Goal: Transaction & Acquisition: Book appointment/travel/reservation

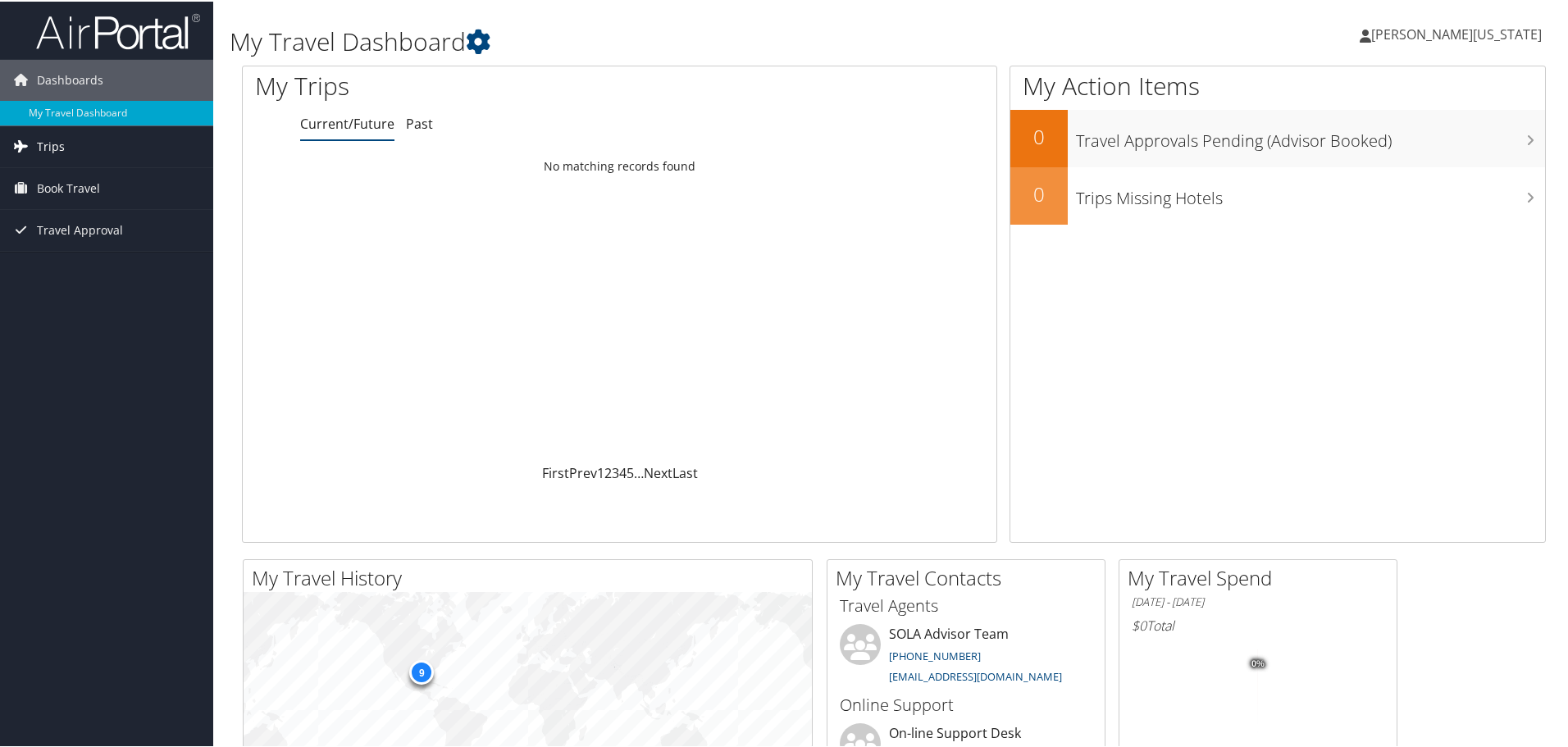
click at [69, 155] on link "Trips" at bounding box center [106, 145] width 213 height 41
click at [66, 212] on link "Past Trips" at bounding box center [106, 202] width 213 height 25
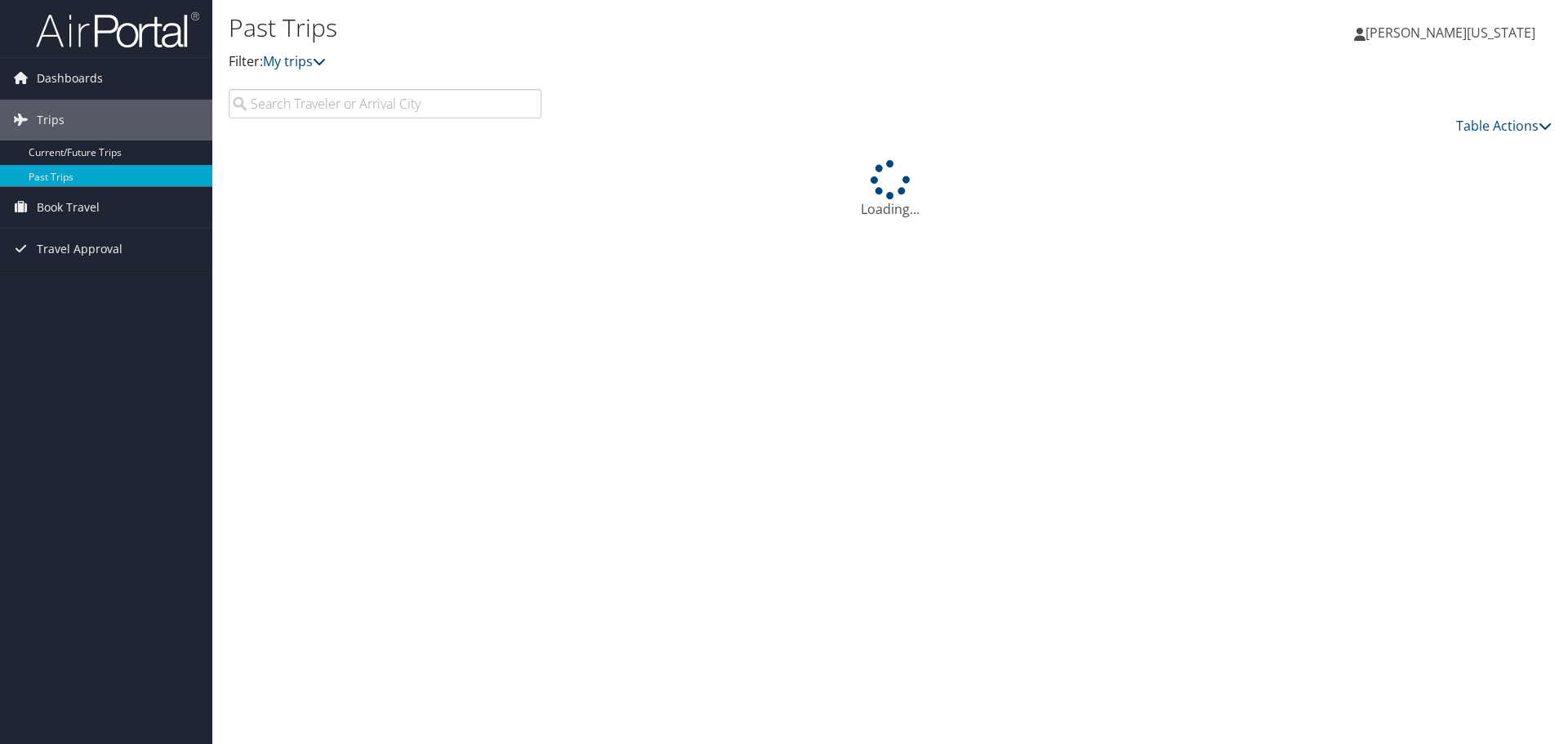
click at [21, 84] on icon at bounding box center [20, 77] width 25 height 25
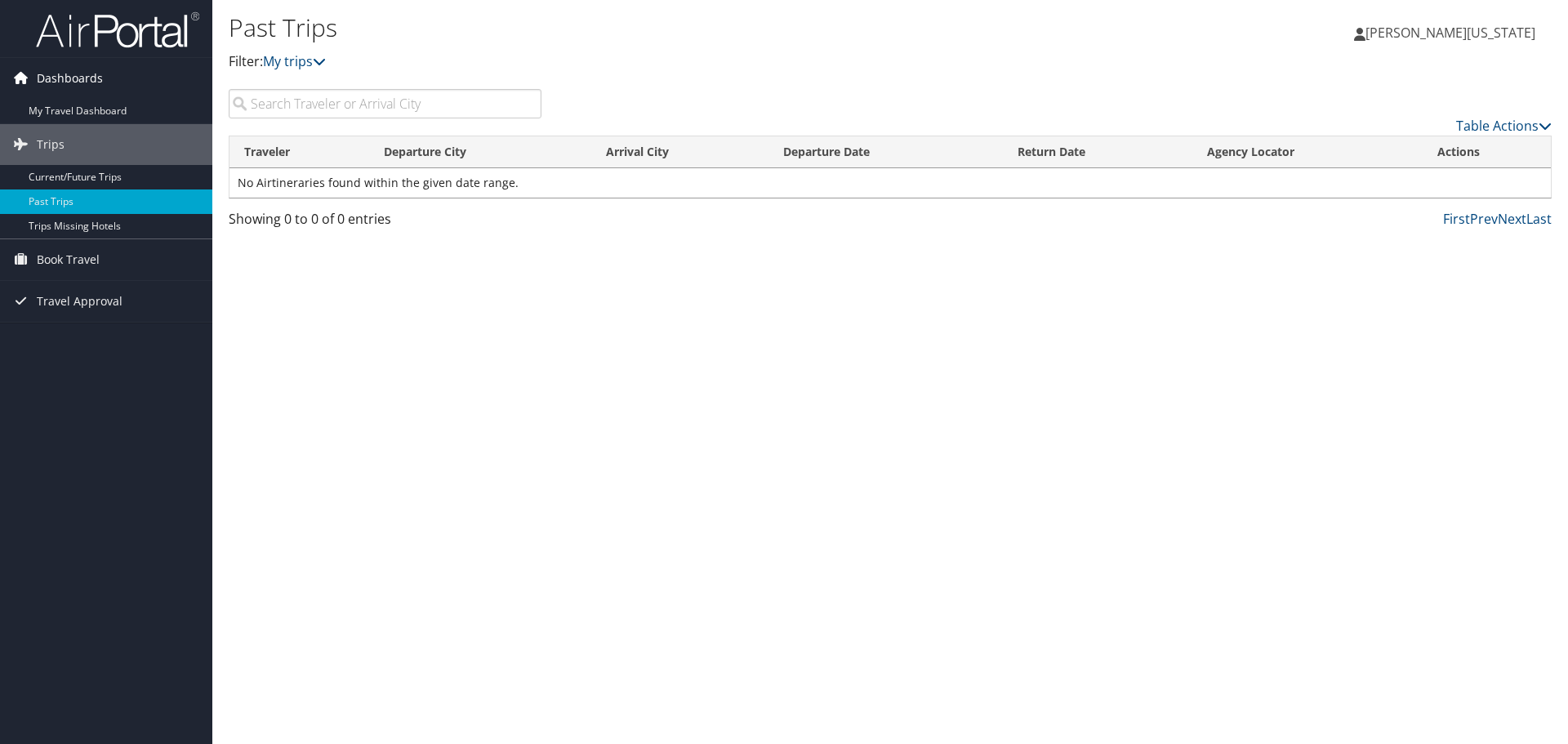
click at [89, 98] on span "Dashboards" at bounding box center [69, 78] width 66 height 40
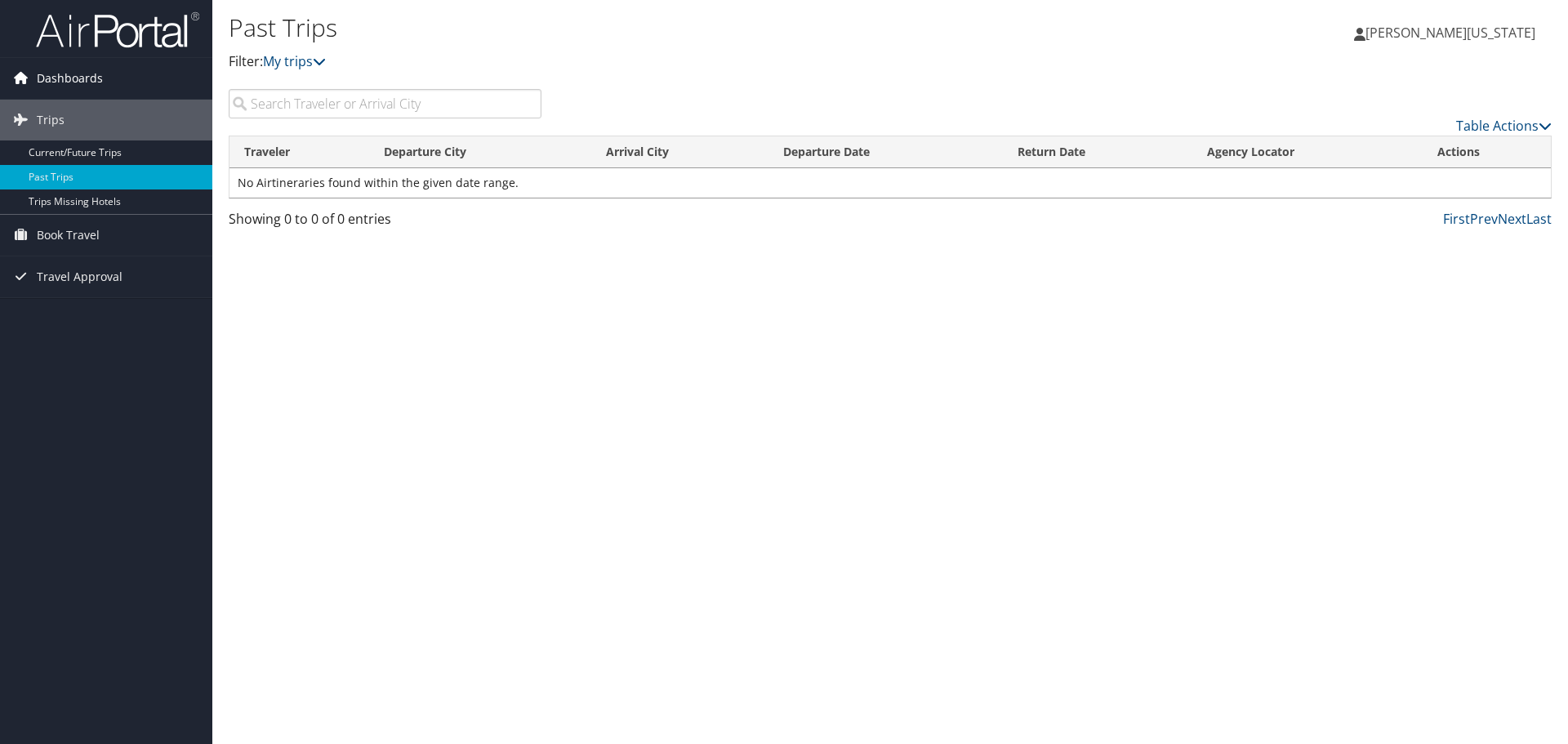
click at [60, 79] on span "Dashboards" at bounding box center [69, 78] width 66 height 40
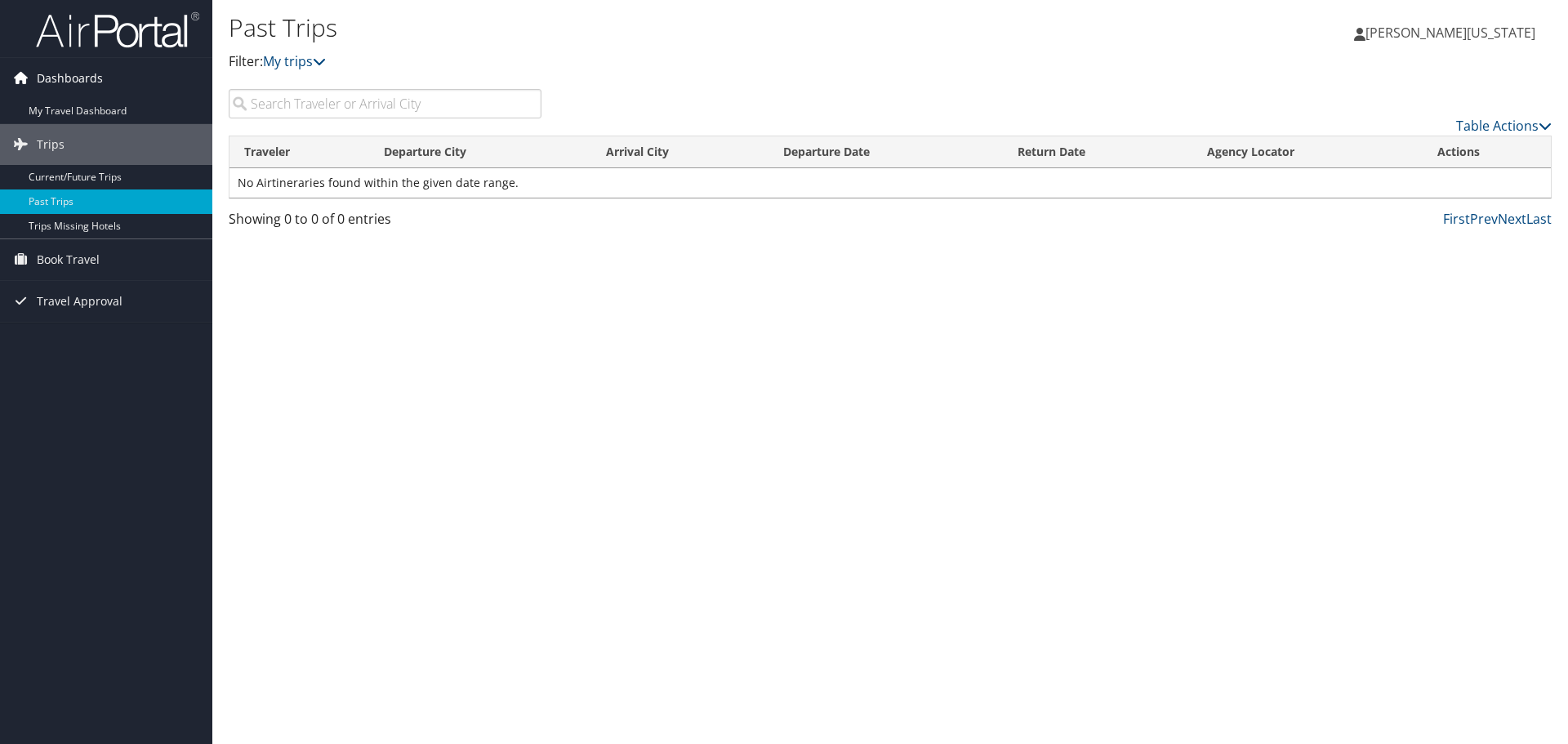
click at [26, 84] on icon at bounding box center [20, 77] width 25 height 25
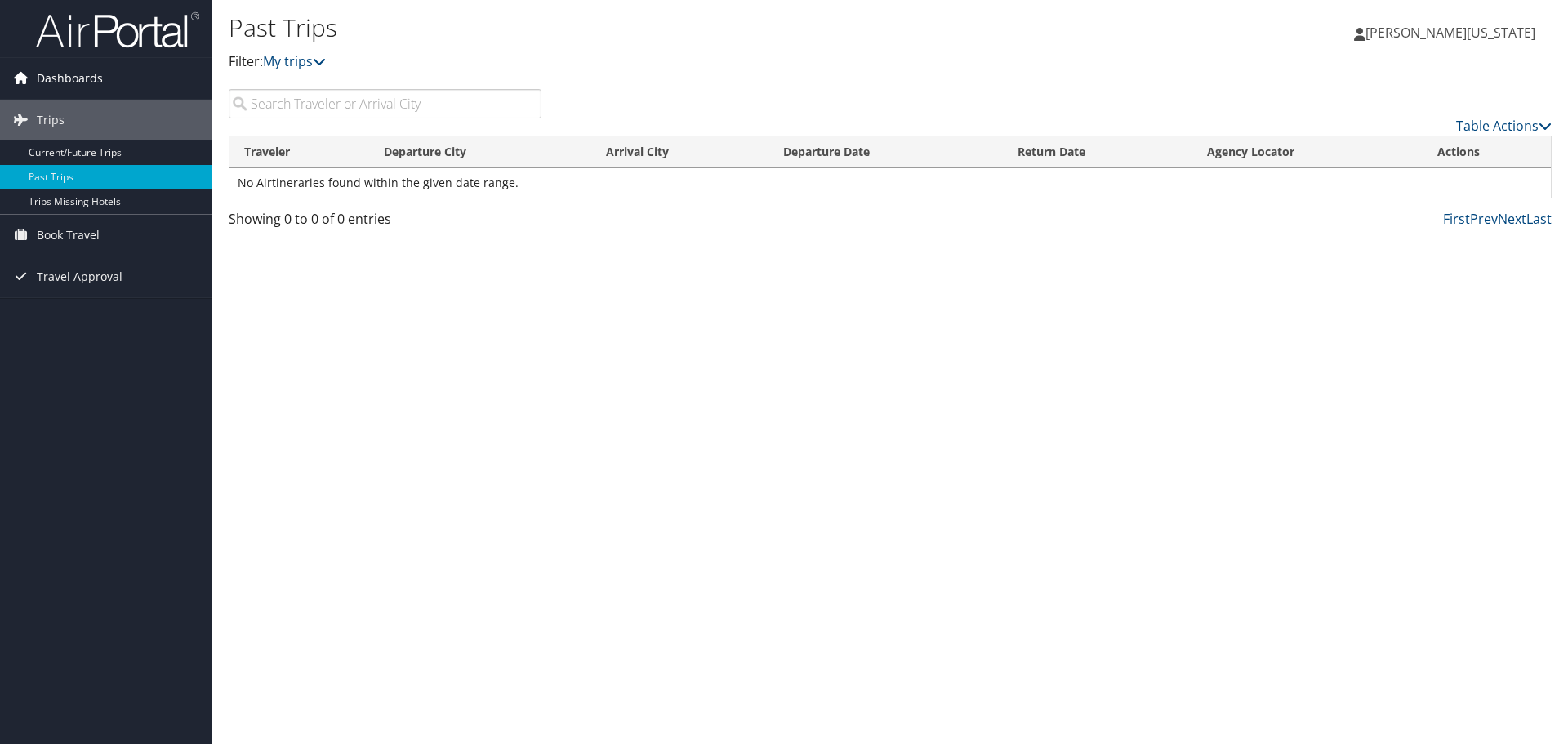
click at [27, 85] on icon at bounding box center [20, 77] width 25 height 25
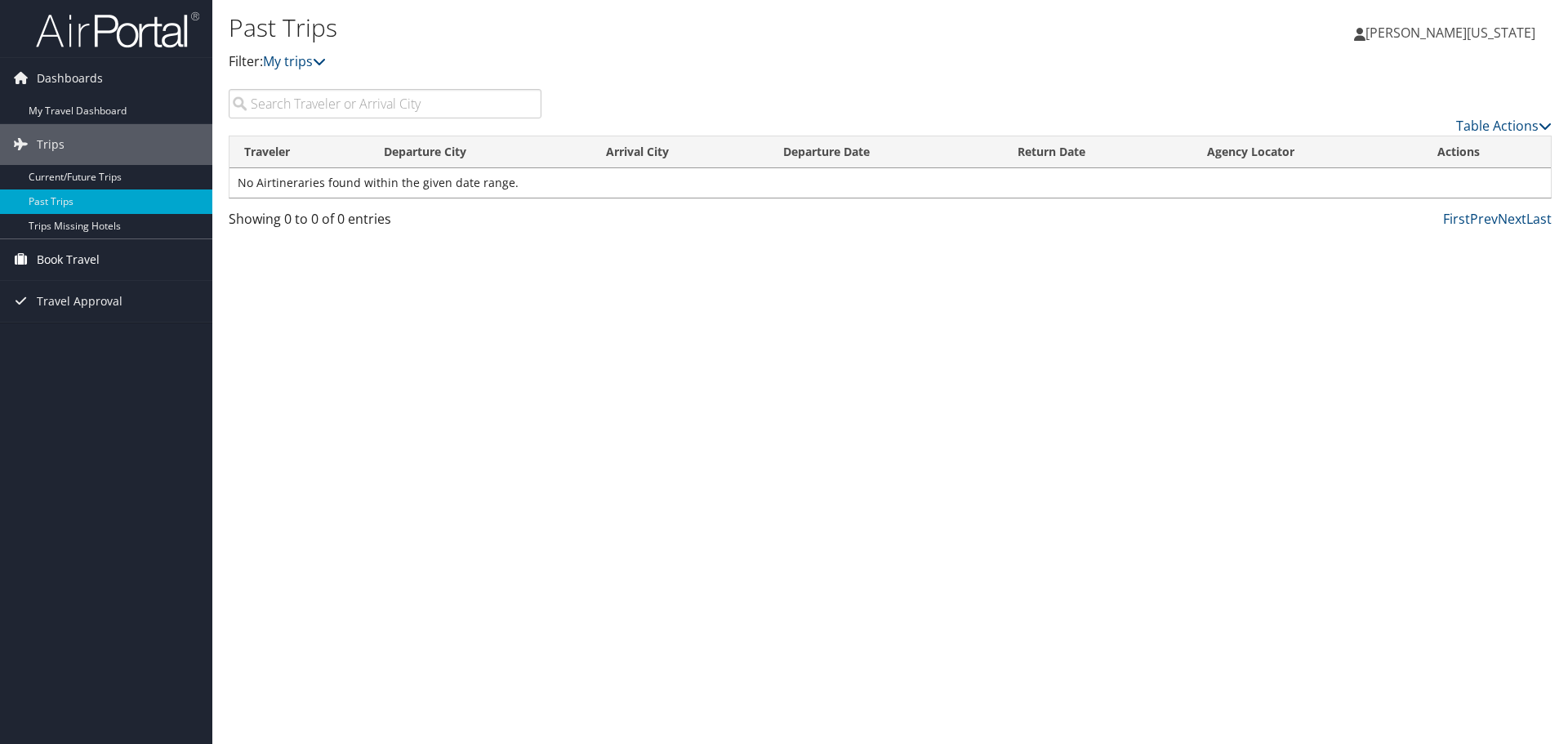
click at [49, 259] on span "Book Travel" at bounding box center [68, 259] width 63 height 40
click at [112, 324] on link "Book/Manage Online Trips" at bounding box center [106, 317] width 212 height 25
click at [92, 321] on link "Book/Manage Online Trips" at bounding box center [106, 317] width 212 height 25
click at [83, 177] on link "Current/Future Trips" at bounding box center [106, 177] width 212 height 25
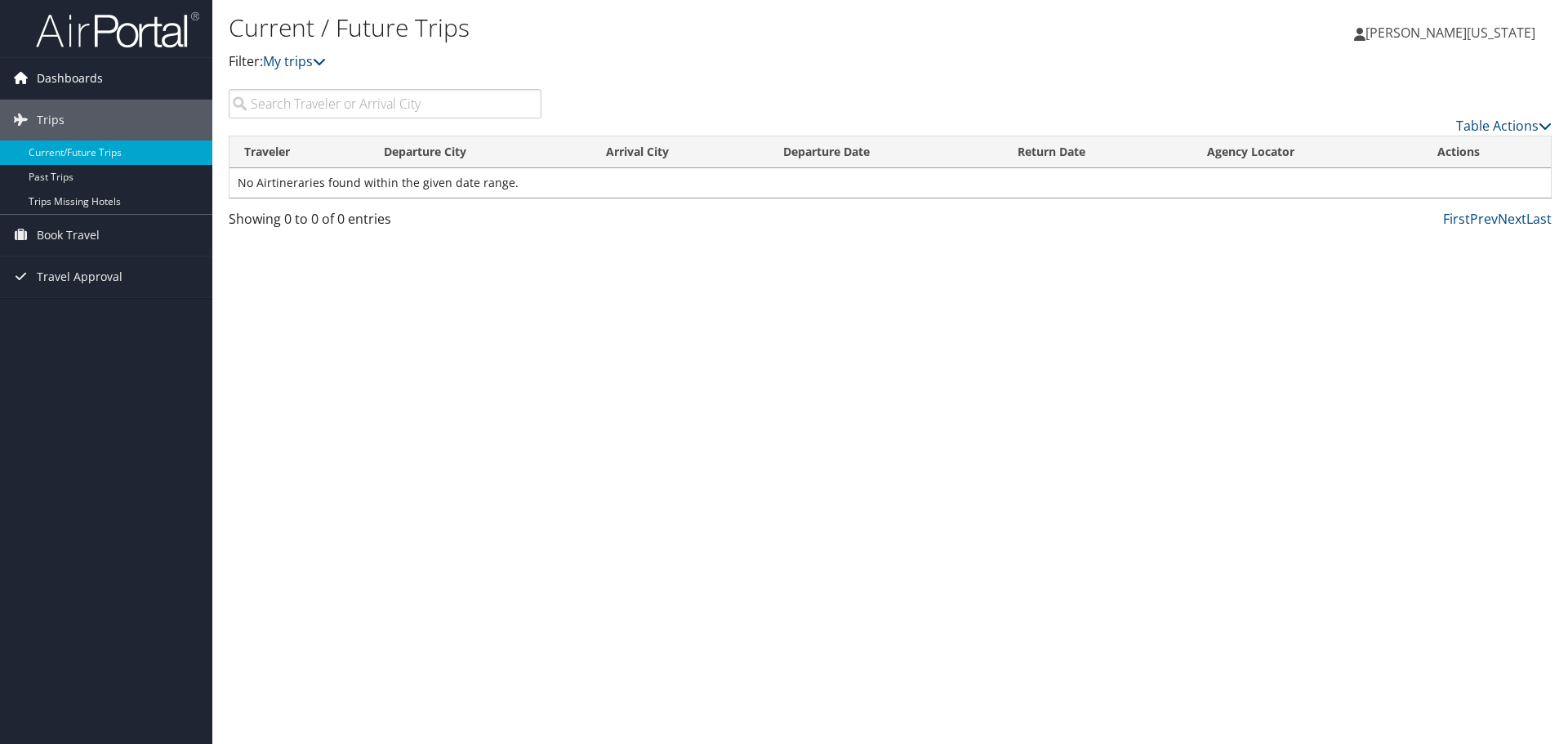
click at [22, 78] on icon at bounding box center [20, 77] width 25 height 25
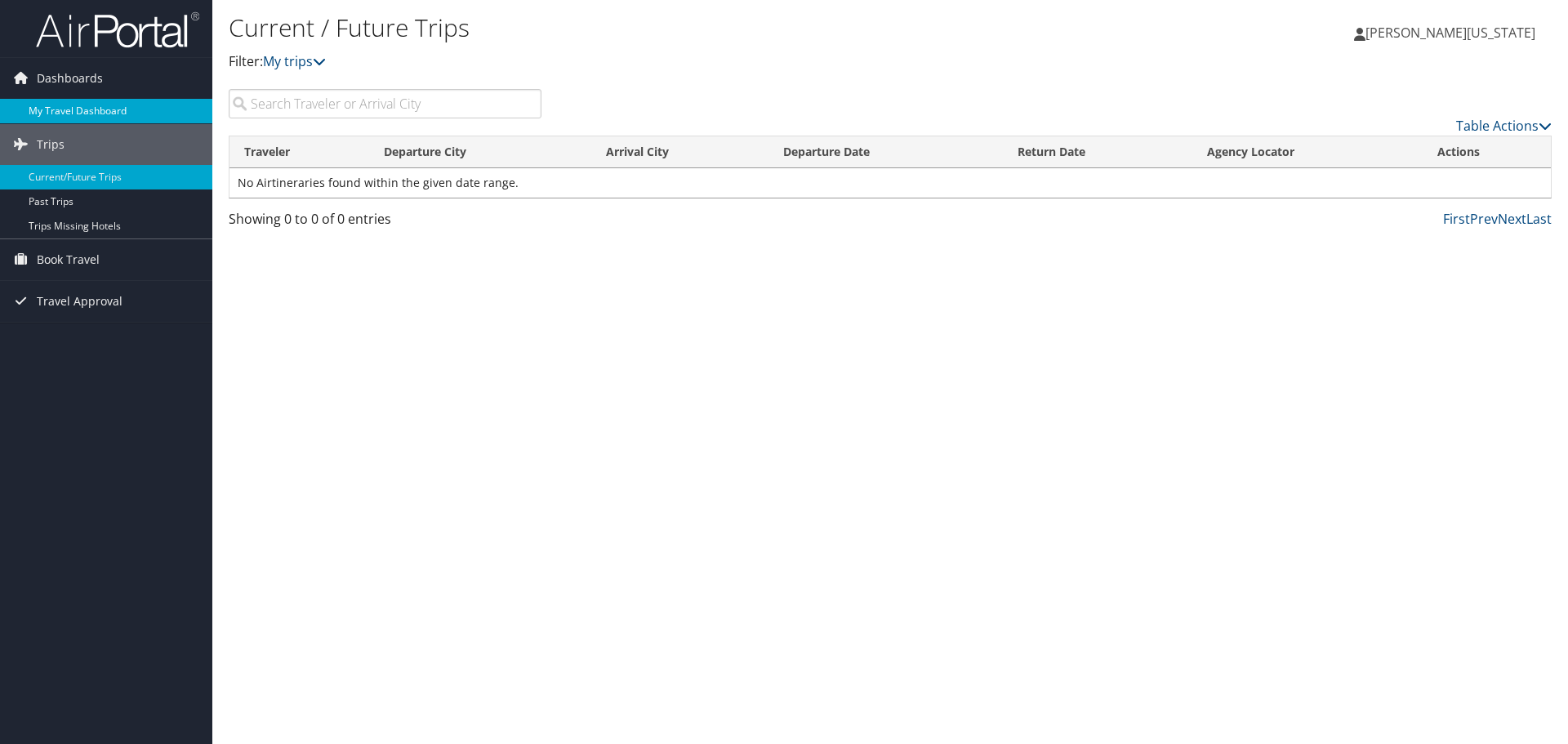
click at [67, 108] on link "My Travel Dashboard" at bounding box center [106, 111] width 212 height 25
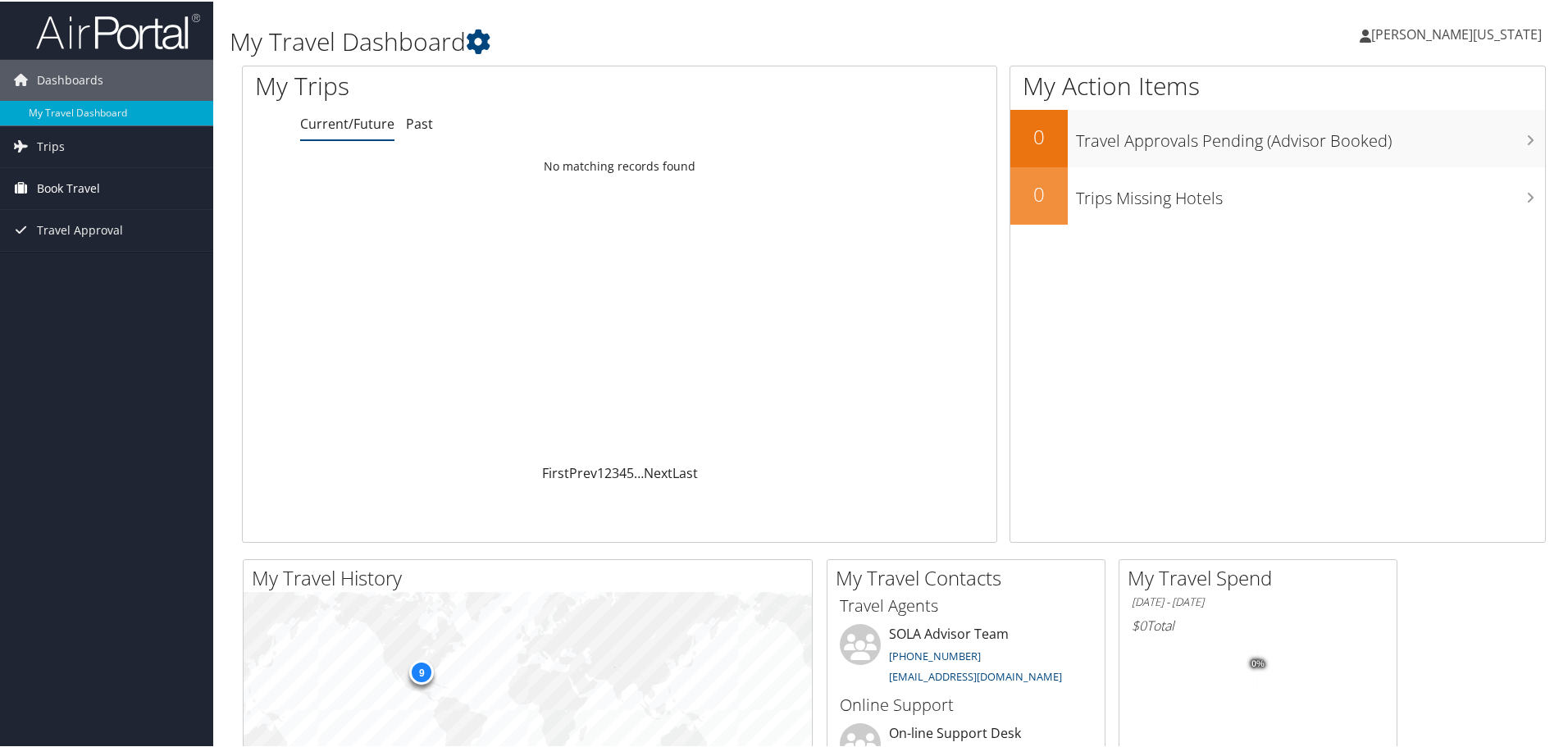
click at [82, 185] on span "Book Travel" at bounding box center [68, 186] width 63 height 41
click at [106, 239] on link "Book/Manage Online Trips" at bounding box center [106, 244] width 213 height 25
click at [82, 249] on link "Book/Manage Online Trips" at bounding box center [106, 244] width 213 height 25
click at [78, 255] on link "Book/Manage Online Trips" at bounding box center [106, 244] width 213 height 25
